Goal: Task Accomplishment & Management: Manage account settings

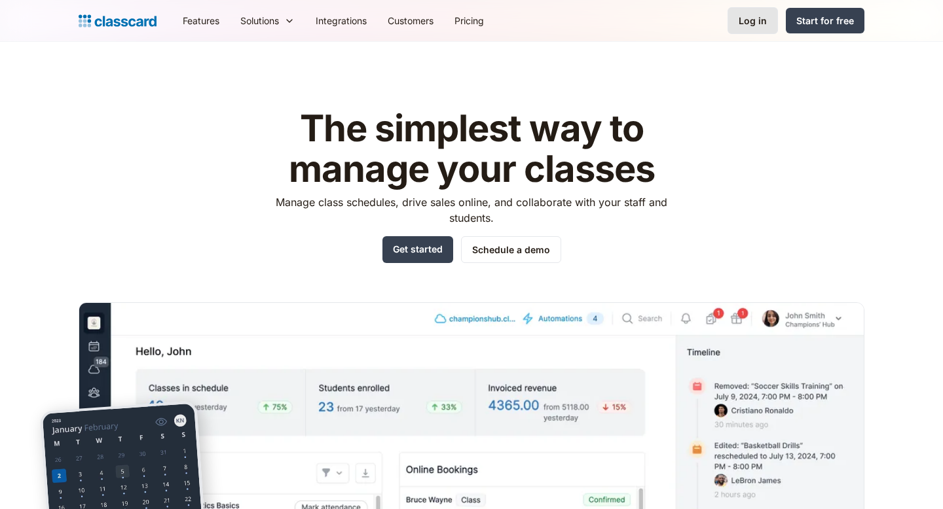
click at [755, 28] on link "Log in" at bounding box center [752, 20] width 50 height 27
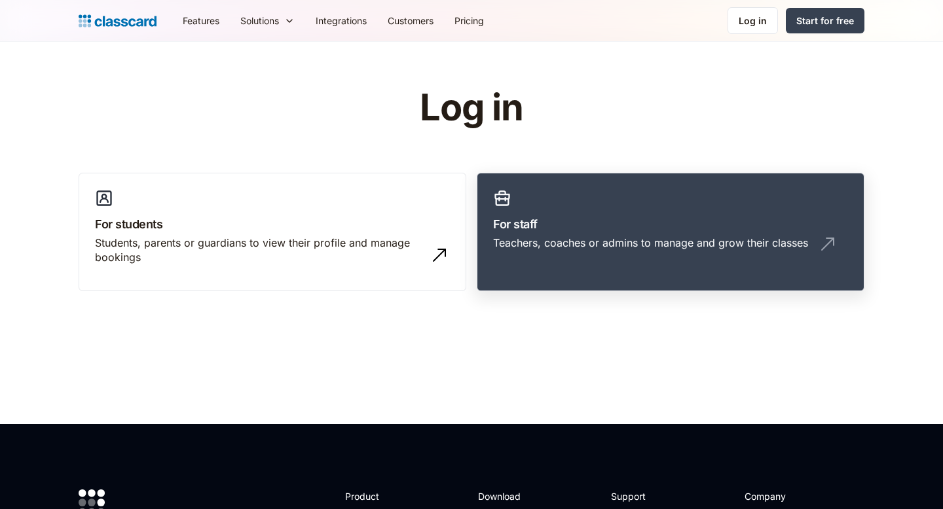
click at [518, 253] on div "Teachers, coaches or admins to manage and grow their classes" at bounding box center [670, 248] width 355 height 25
